Goal: Task Accomplishment & Management: Use online tool/utility

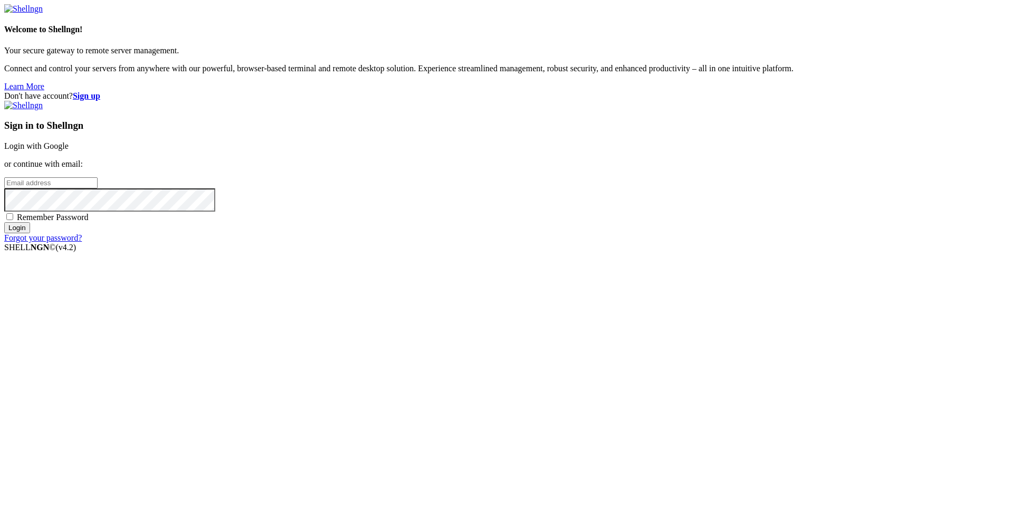
click at [69, 150] on link "Login with Google" at bounding box center [36, 145] width 64 height 9
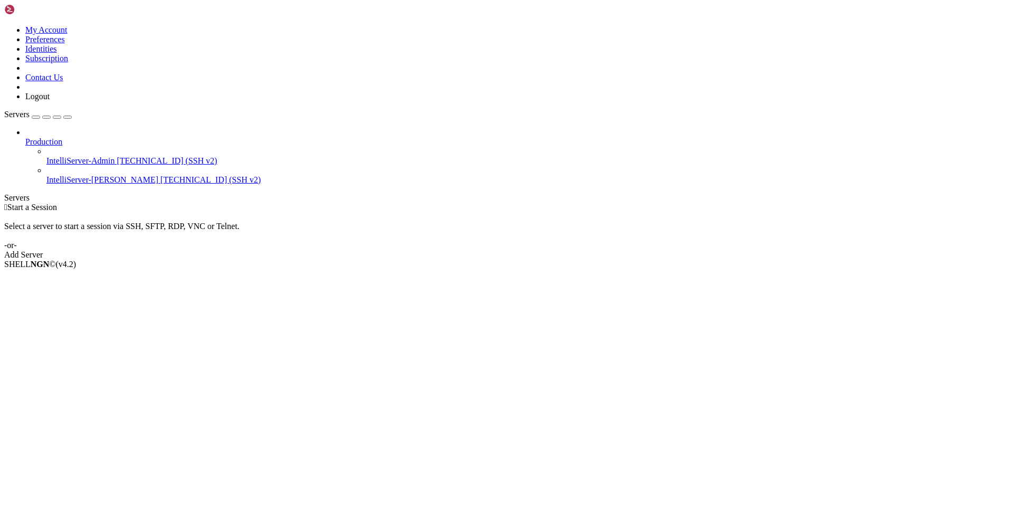
click at [160, 175] on span "[TECHNICAL_ID] (SSH v2)" at bounding box center [210, 179] width 100 height 9
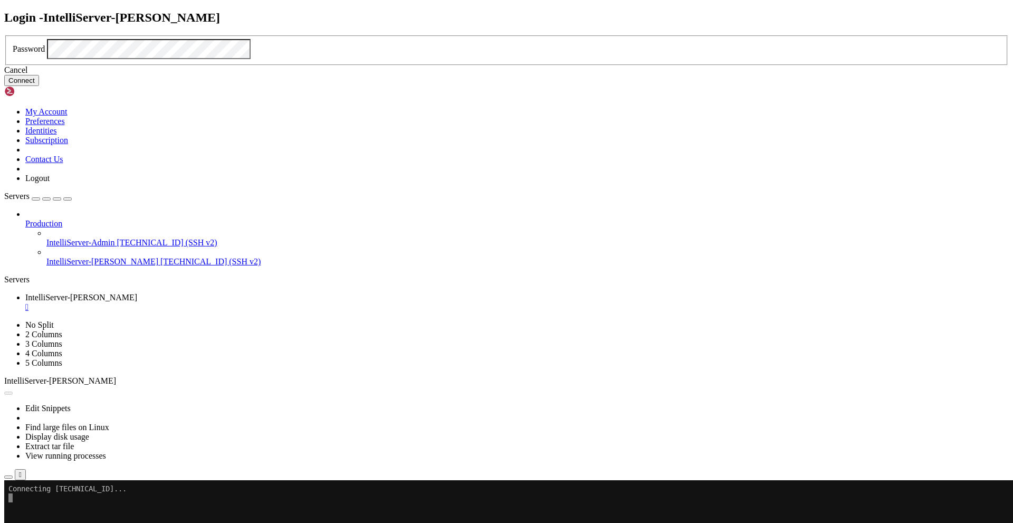
click at [39, 86] on button "Connect" at bounding box center [21, 80] width 35 height 11
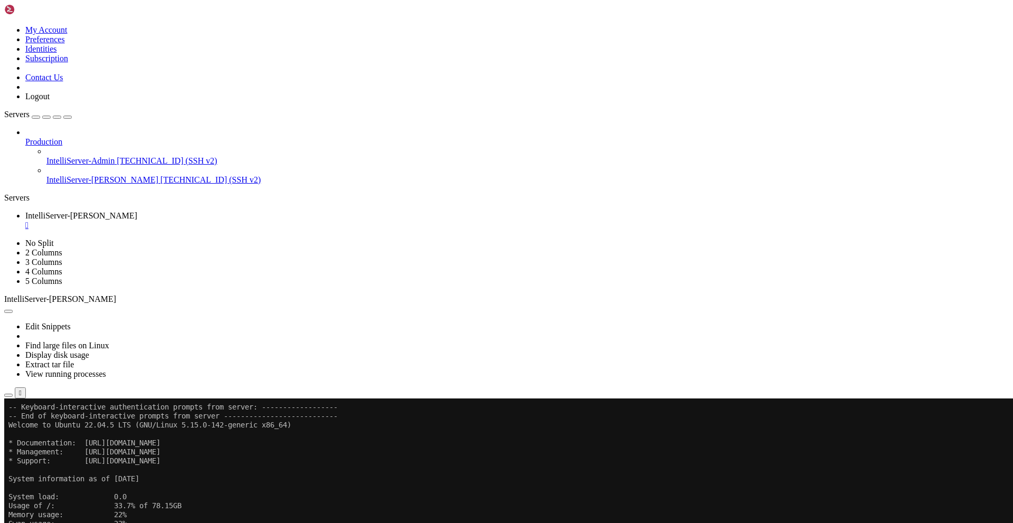
click at [36, 117] on div "button" at bounding box center [36, 117] width 0 height 0
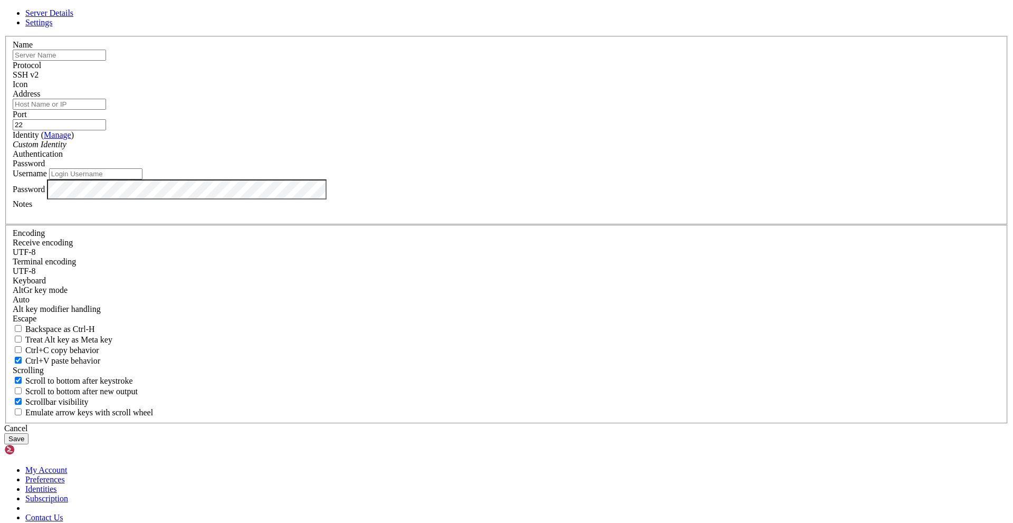
click at [557, 424] on div "Cancel" at bounding box center [506, 428] width 1004 height 9
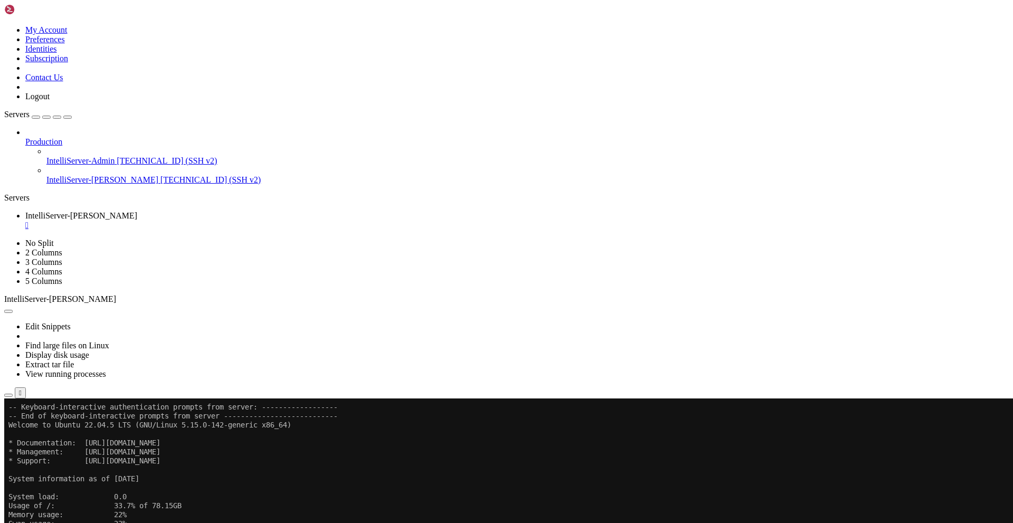
click at [4, 25] on icon at bounding box center [4, 25] width 0 height 0
click at [65, 454] on span "Open SFTP" at bounding box center [45, 458] width 40 height 9
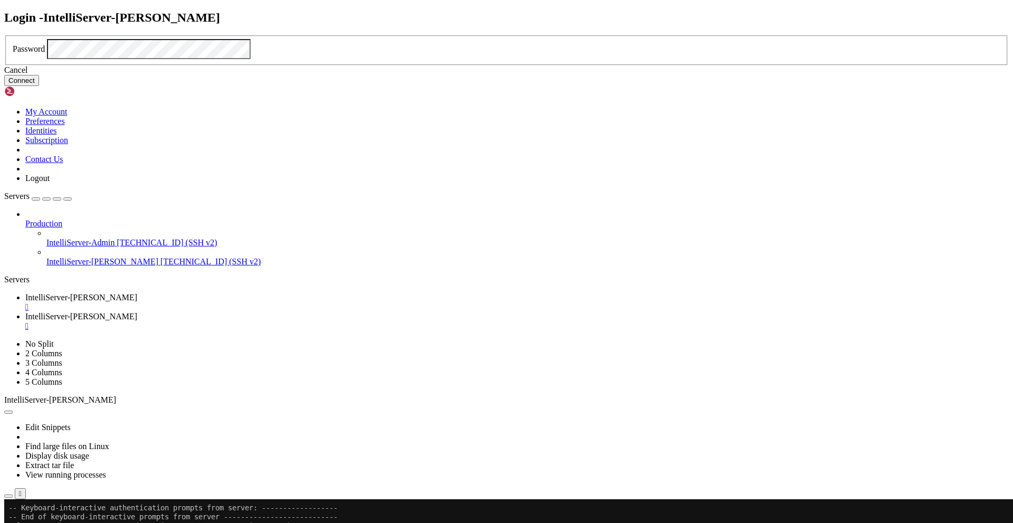
click button "Connect" at bounding box center [21, 80] width 35 height 11
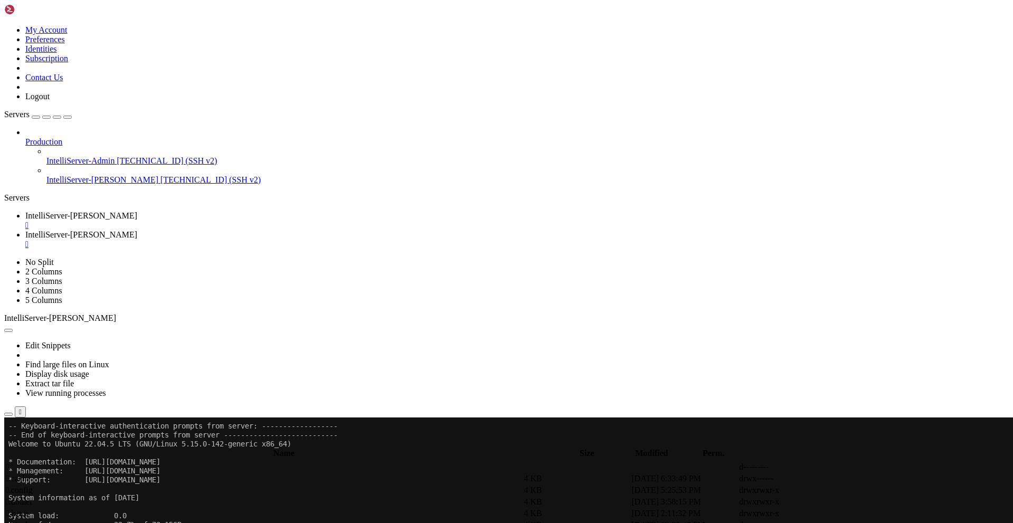
scroll to position [104, 0]
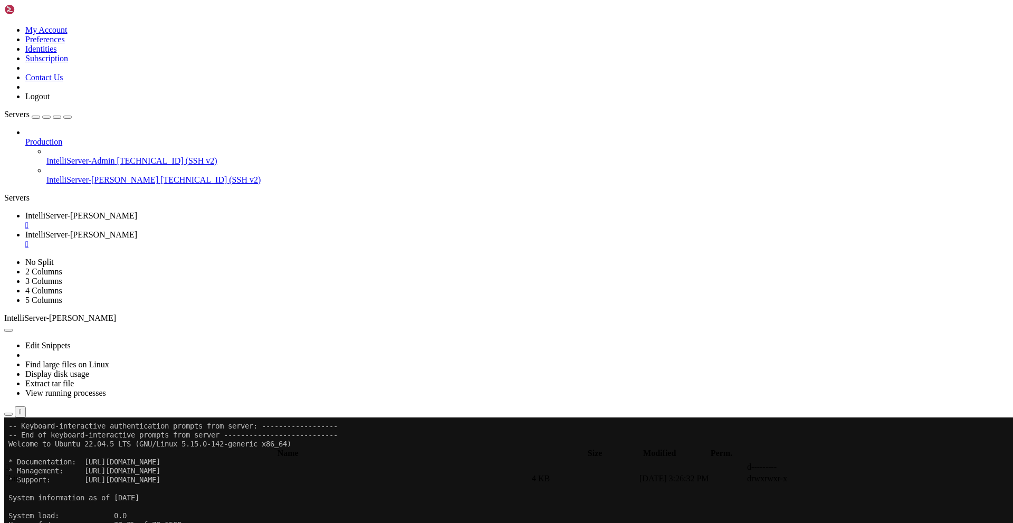
click at [20, 474] on span " bin" at bounding box center [13, 478] width 14 height 9
click at [81, 520] on span " PredictFootballEvent" at bounding box center [43, 524] width 75 height 9
click at [25, 497] on span " Data" at bounding box center [15, 501] width 19 height 9
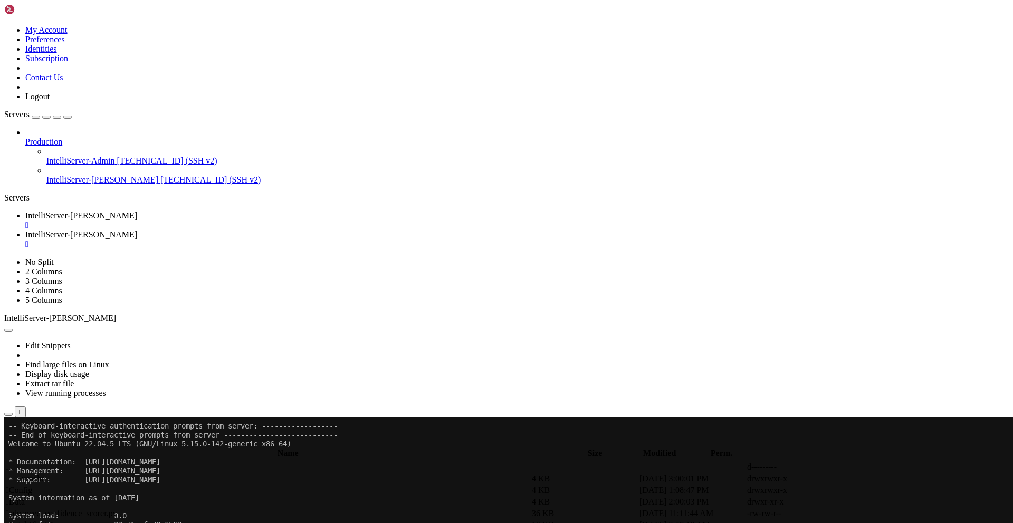
click at [25, 497] on span " Data" at bounding box center [15, 501] width 19 height 9
type input "/home/[PERSON_NAME]/BotTrader/bin/PredictFootballEvent/Data/HTML"
